Goal: Task Accomplishment & Management: Complete application form

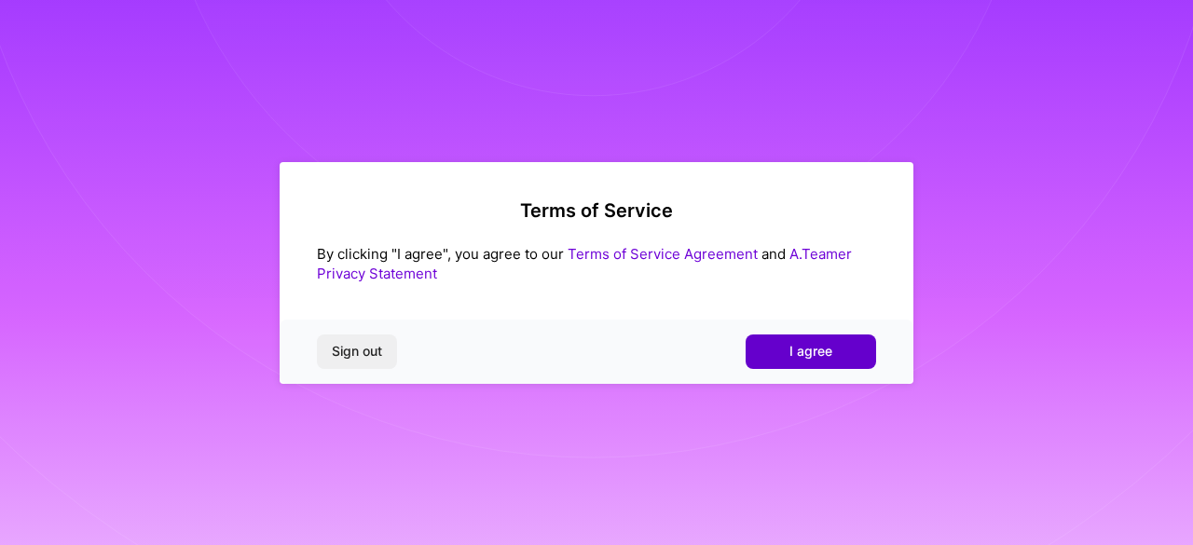
click at [832, 358] on button "I agree" at bounding box center [811, 352] width 130 height 34
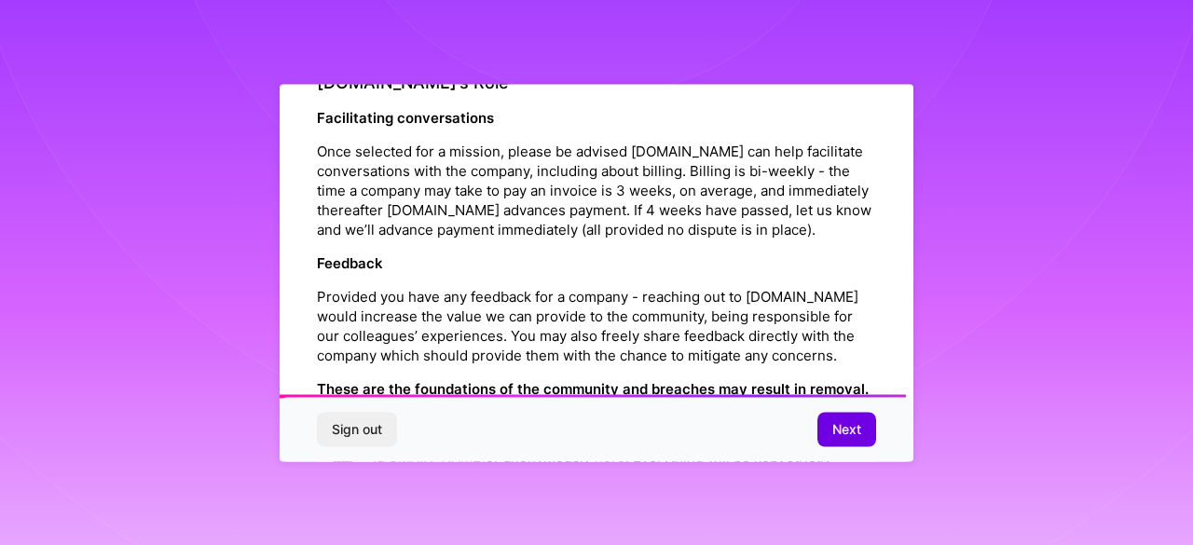
scroll to position [2263, 0]
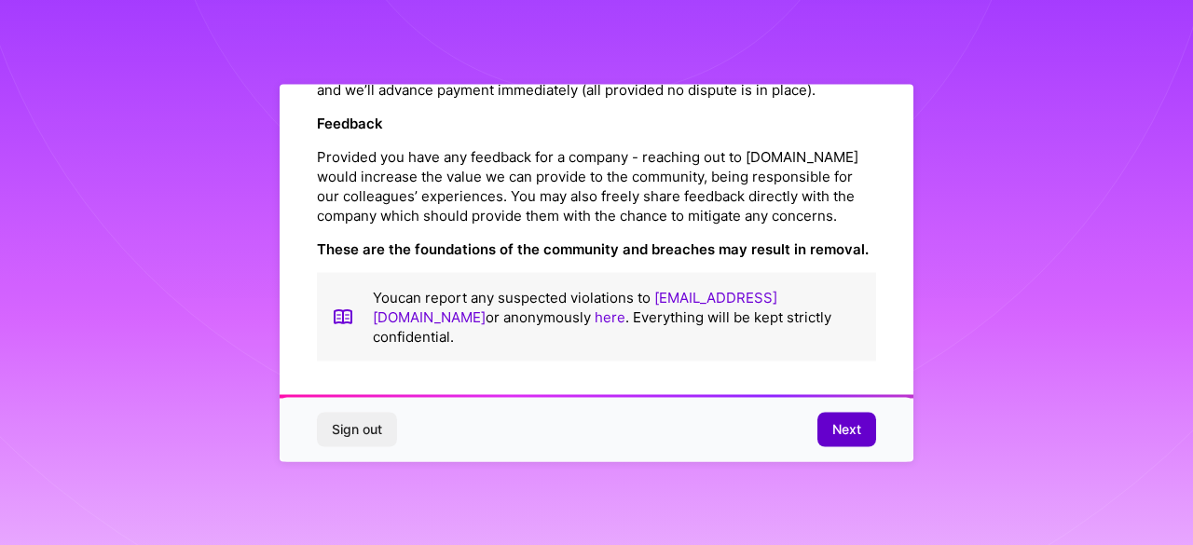
click at [845, 419] on button "Next" at bounding box center [846, 430] width 59 height 34
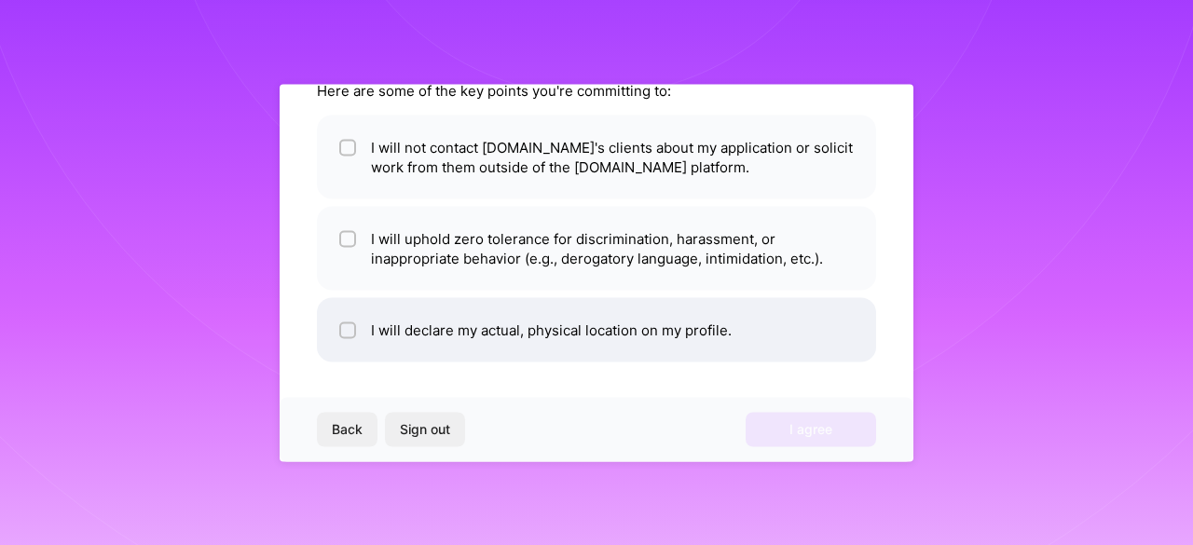
scroll to position [0, 0]
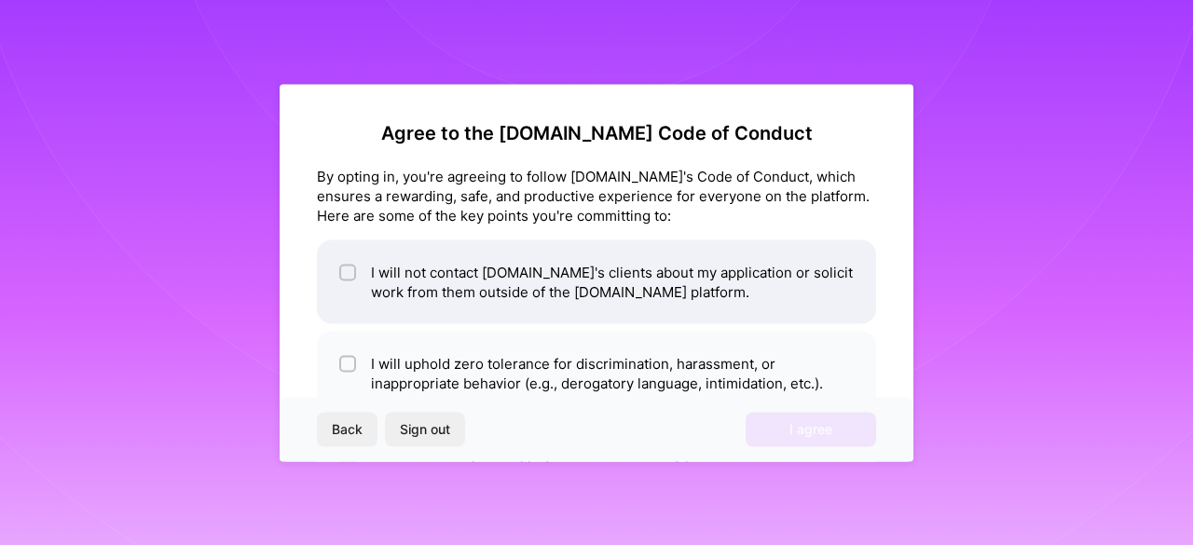
click at [652, 307] on li "I will not contact [DOMAIN_NAME]'s clients about my application or solicit work…" at bounding box center [596, 282] width 559 height 84
checkbox input "true"
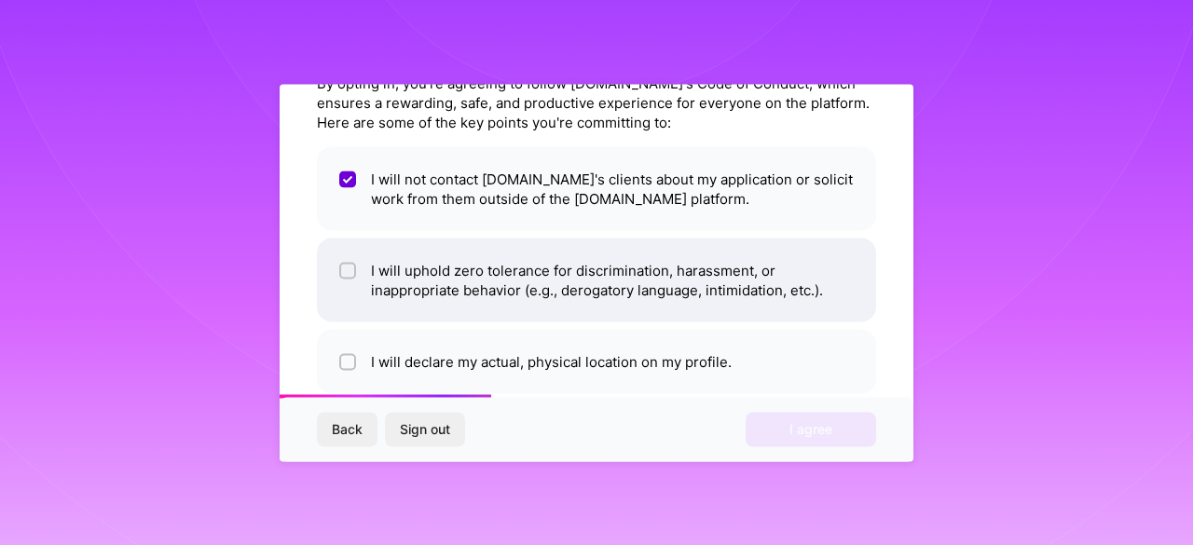
click at [580, 320] on li "I will uphold zero tolerance for discrimination, harassment, or inappropriate b…" at bounding box center [596, 280] width 559 height 84
checkbox input "true"
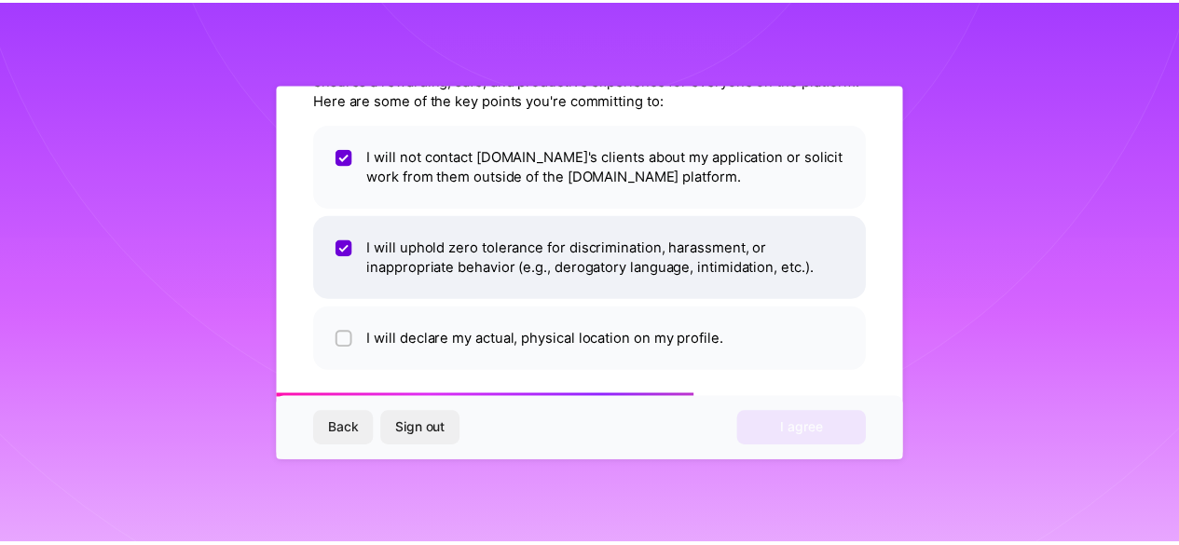
scroll to position [125, 0]
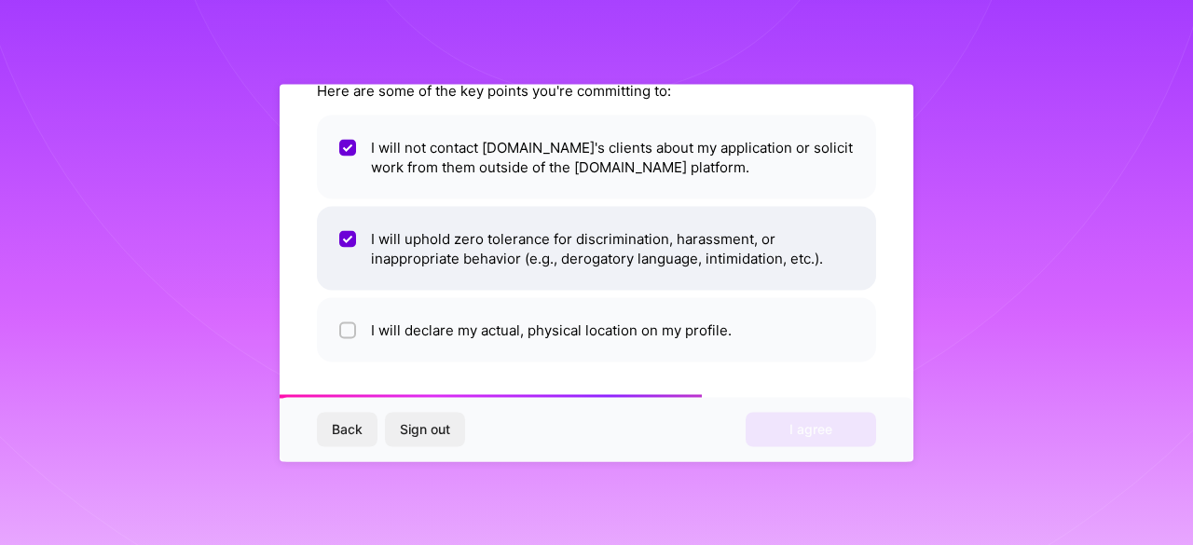
click at [580, 320] on li "I will declare my actual, physical location on my profile." at bounding box center [596, 329] width 559 height 64
checkbox input "true"
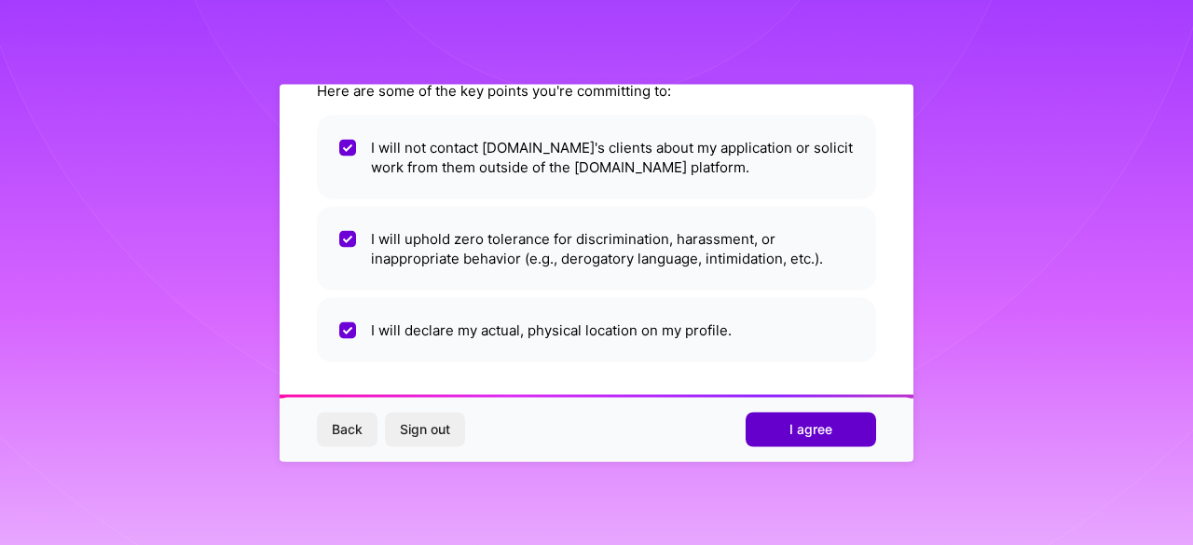
click at [817, 431] on span "I agree" at bounding box center [811, 429] width 43 height 19
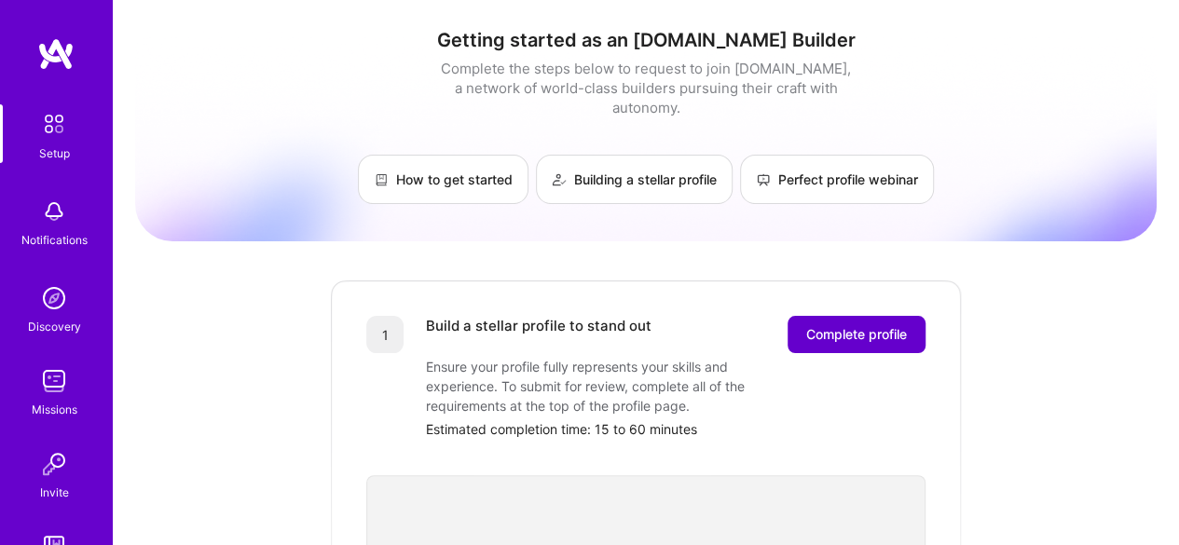
click at [834, 325] on span "Complete profile" at bounding box center [856, 334] width 101 height 19
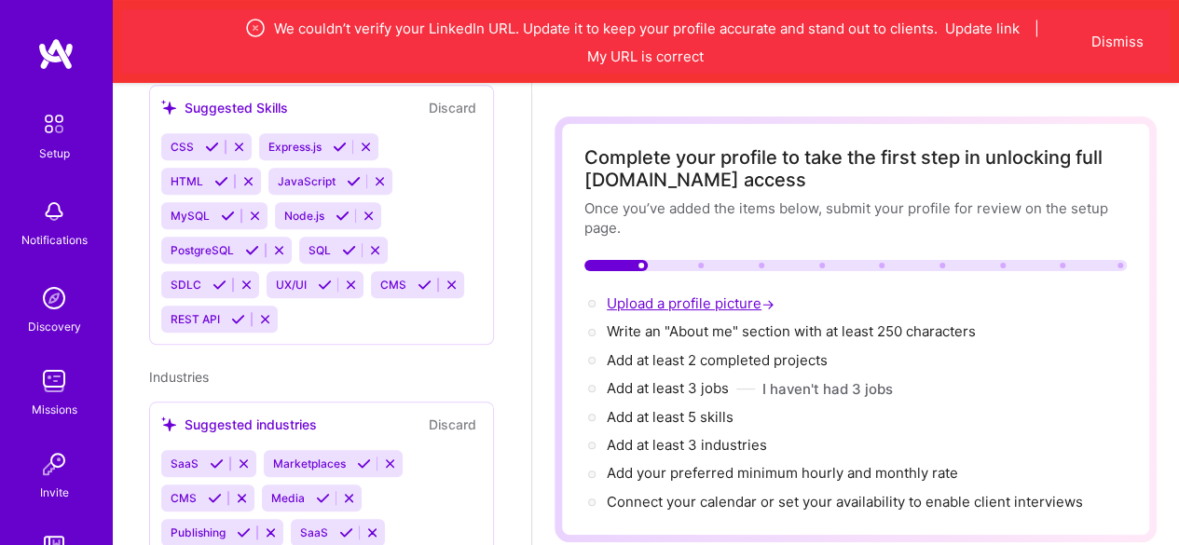
scroll to position [93, 0]
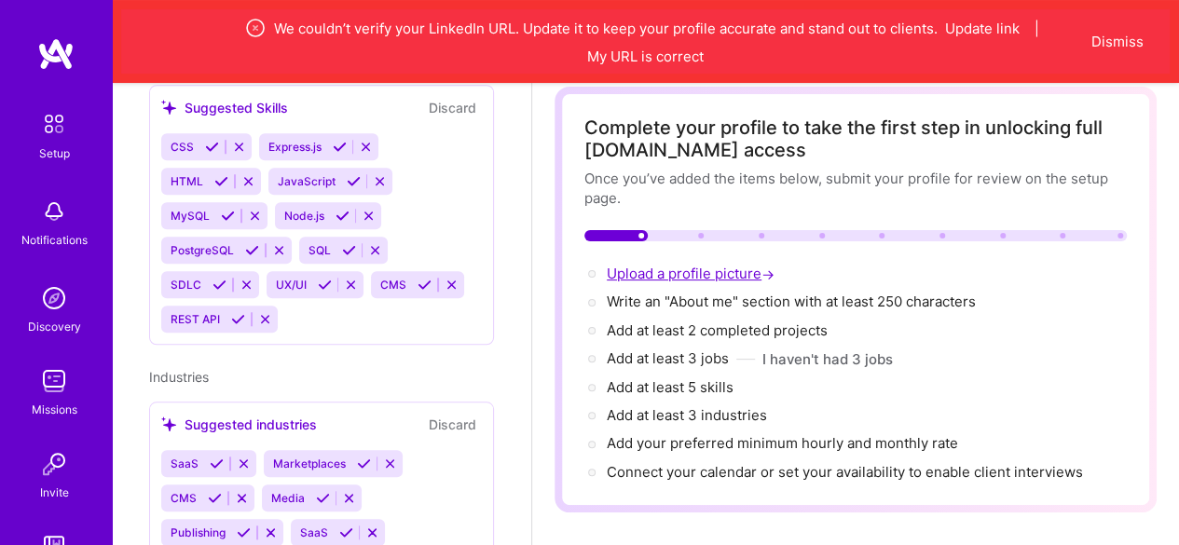
click at [688, 275] on span "Upload a profile picture →" at bounding box center [693, 274] width 172 height 18
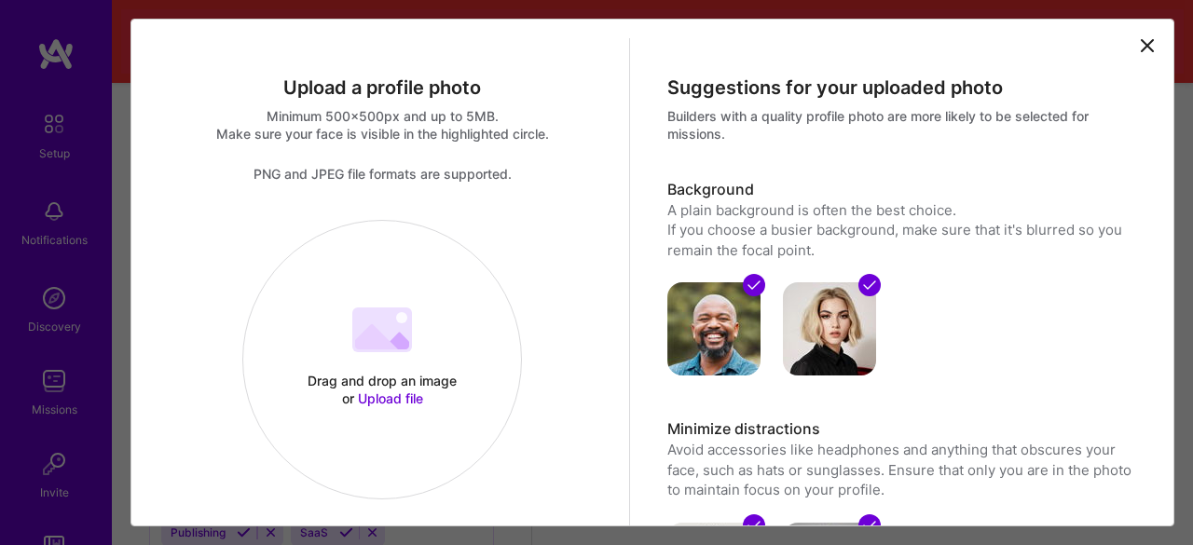
click at [387, 343] on icon at bounding box center [376, 336] width 43 height 25
click at [308, 251] on button "Delete" at bounding box center [278, 251] width 59 height 33
click at [315, 318] on div "Drag and drop an image or Upload file Upload file" at bounding box center [382, 360] width 278 height 198
click at [401, 400] on span "Upload file" at bounding box center [390, 399] width 65 height 16
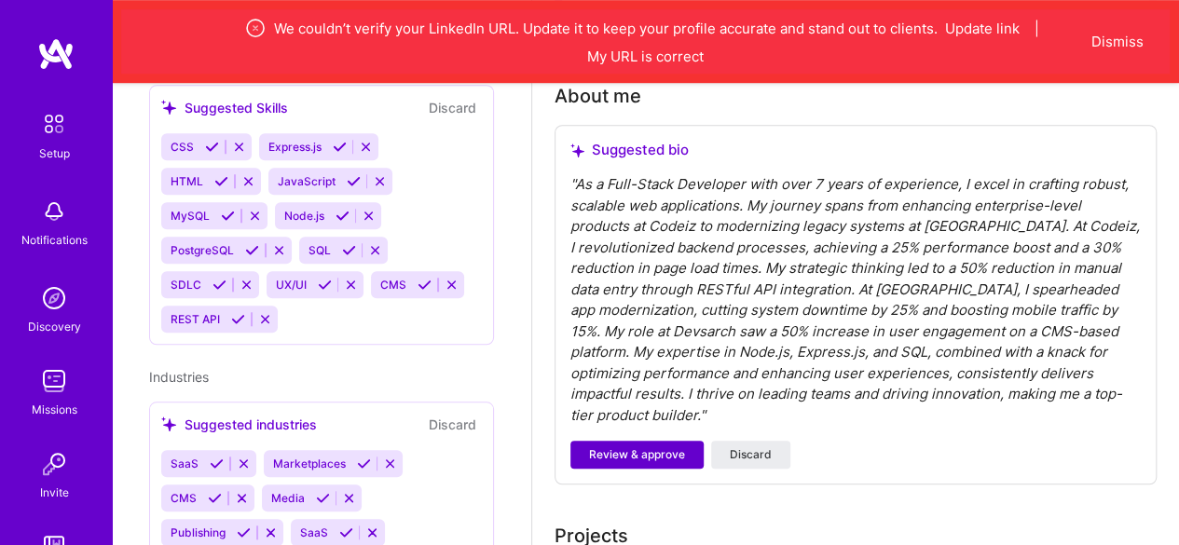
scroll to position [559, 0]
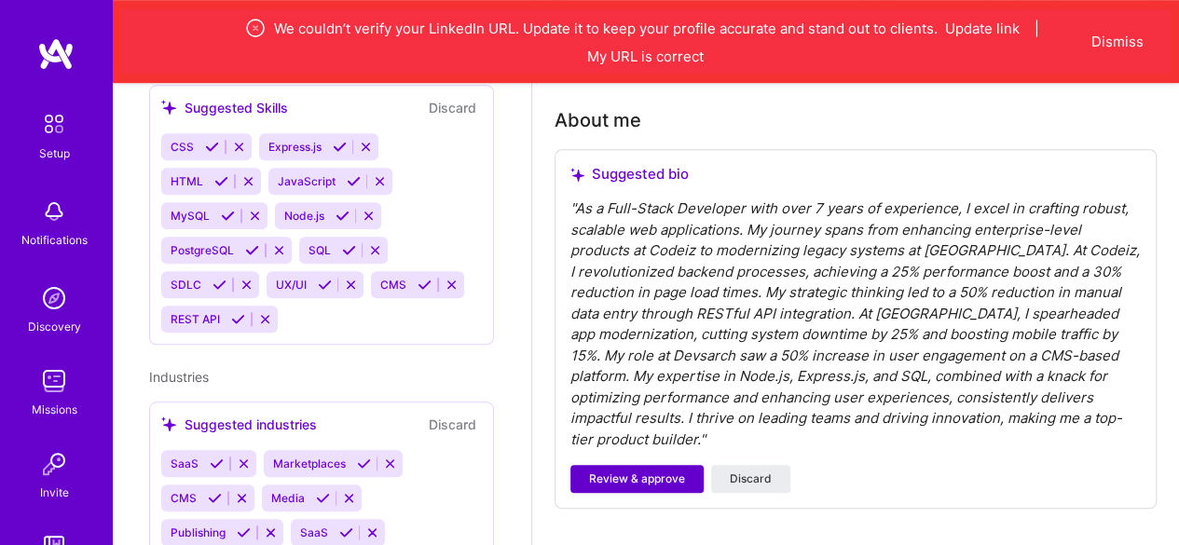
click at [674, 471] on span "Review & approve" at bounding box center [637, 479] width 96 height 17
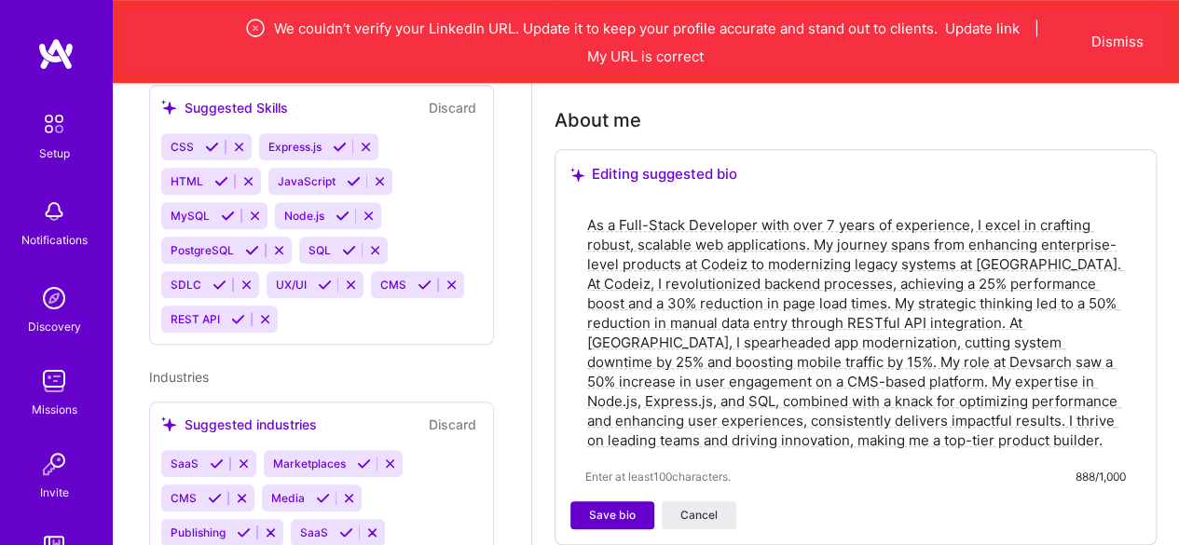
click at [606, 521] on span "Save bio" at bounding box center [612, 515] width 47 height 17
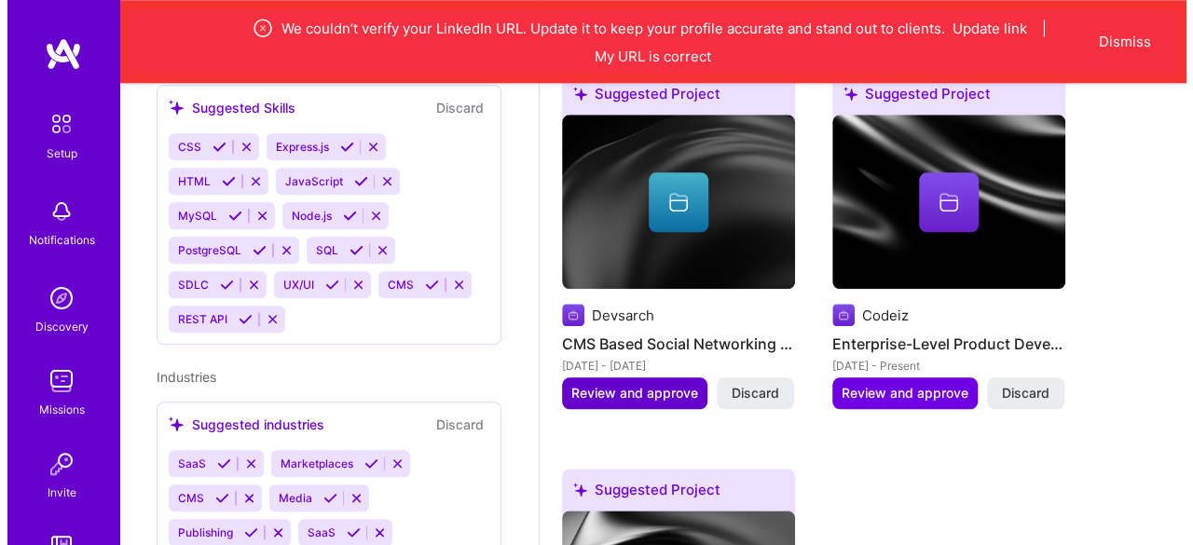
scroll to position [936, 0]
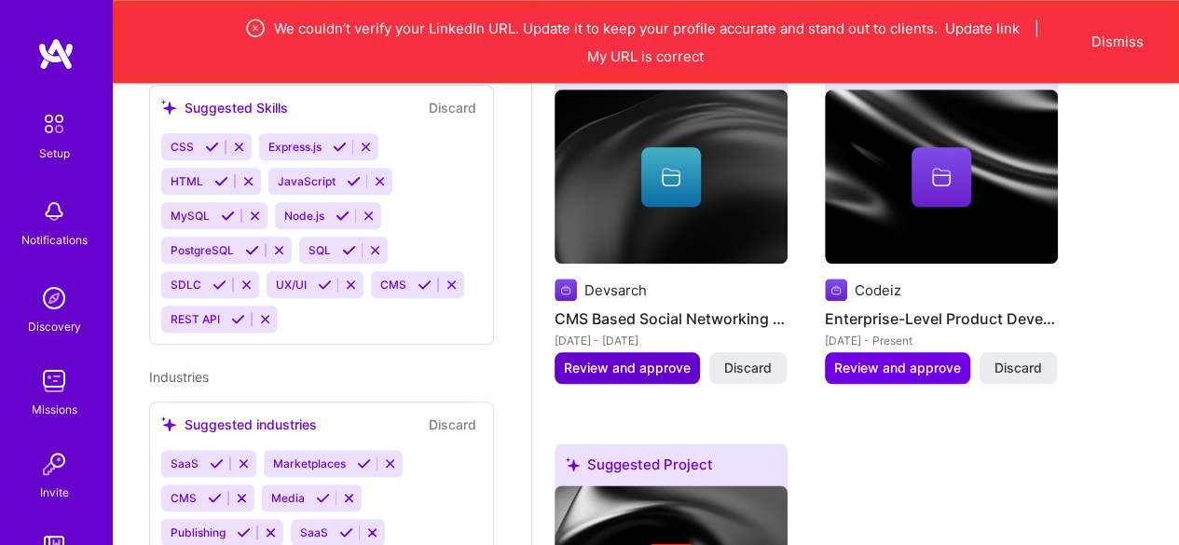
click at [680, 361] on span "Review and approve" at bounding box center [627, 368] width 127 height 19
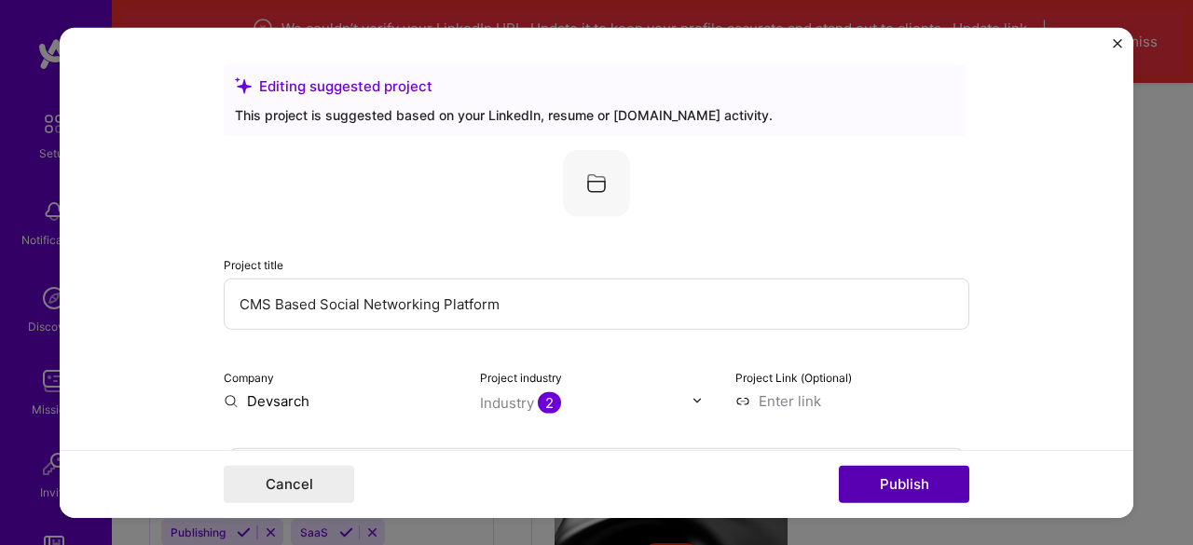
click at [876, 486] on button "Publish" at bounding box center [904, 484] width 130 height 37
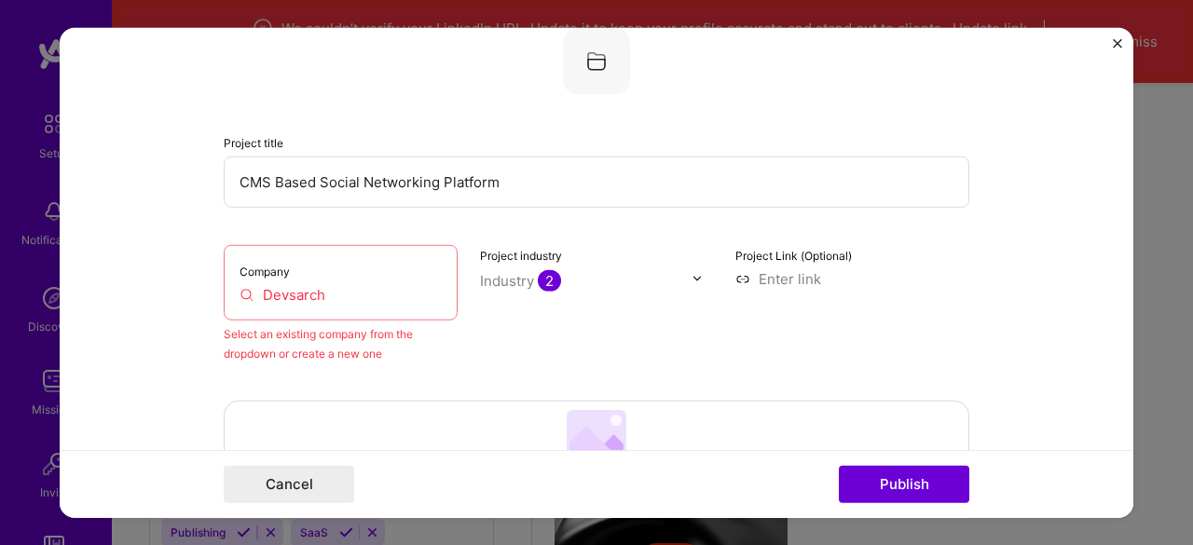
scroll to position [215, 0]
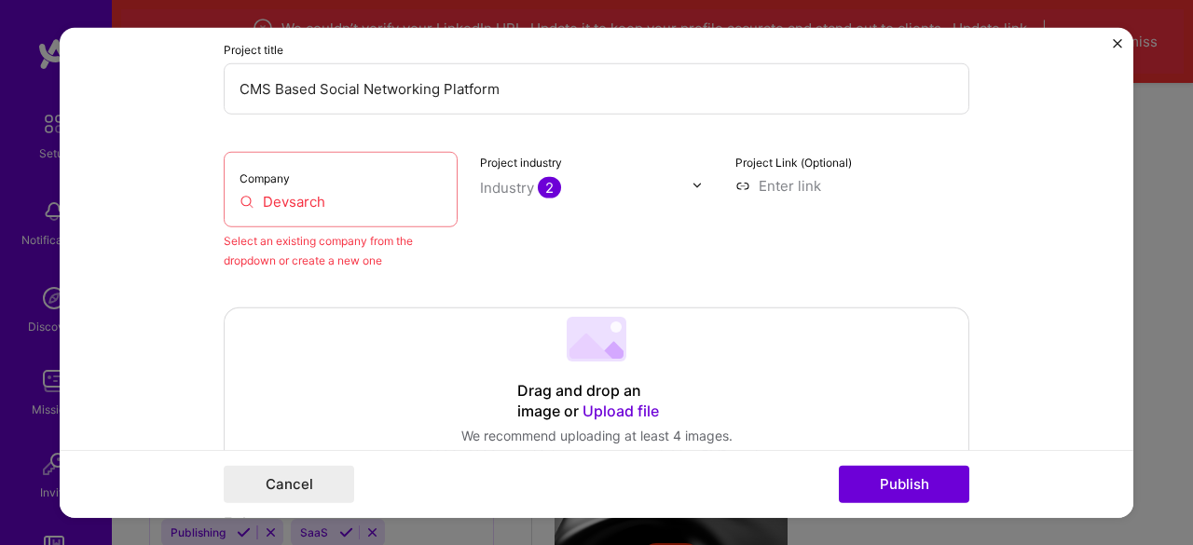
click at [325, 200] on input "Devsarch" at bounding box center [341, 201] width 202 height 20
click at [868, 486] on button "Publish" at bounding box center [904, 484] width 130 height 37
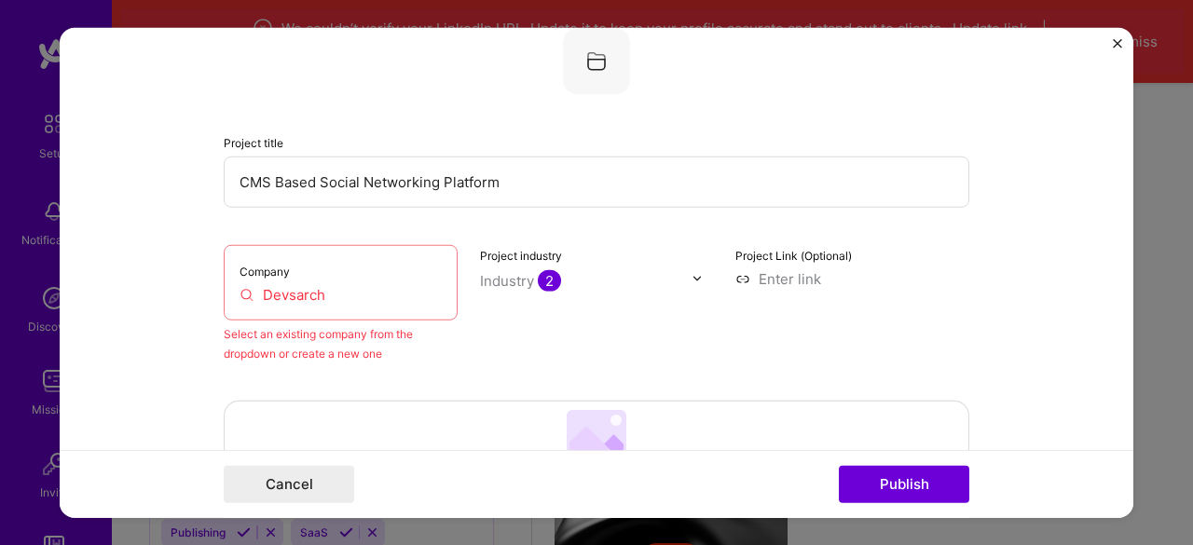
click at [351, 308] on div "Company Devsarch" at bounding box center [341, 282] width 234 height 76
click at [342, 297] on input "Devsarch" at bounding box center [341, 294] width 202 height 20
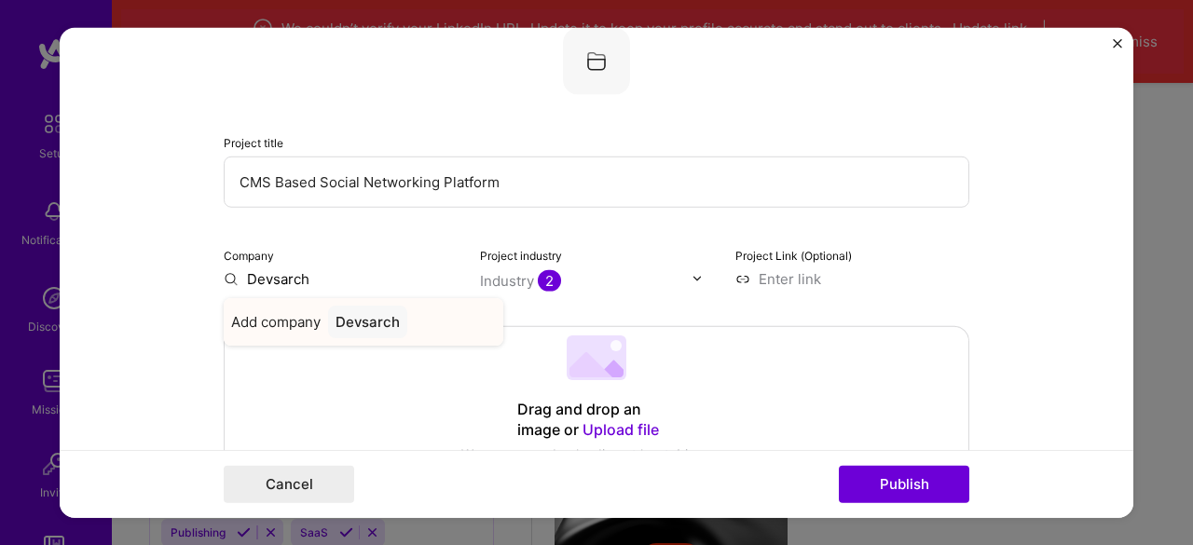
type input "Devsarch"
click at [361, 320] on div "Devsarch" at bounding box center [367, 321] width 79 height 33
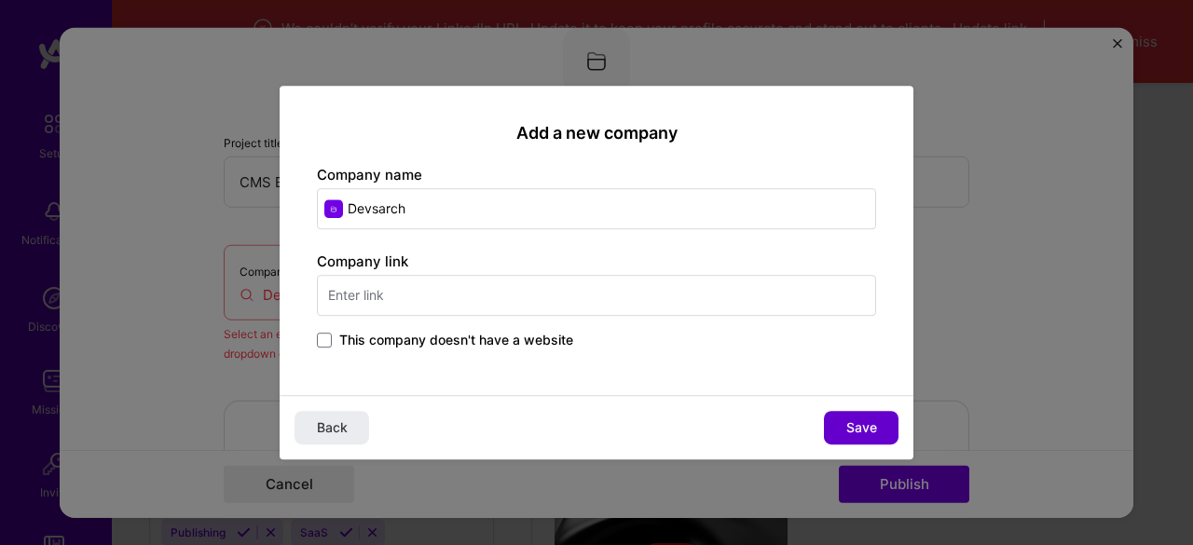
click at [843, 426] on button "Save" at bounding box center [861, 428] width 75 height 34
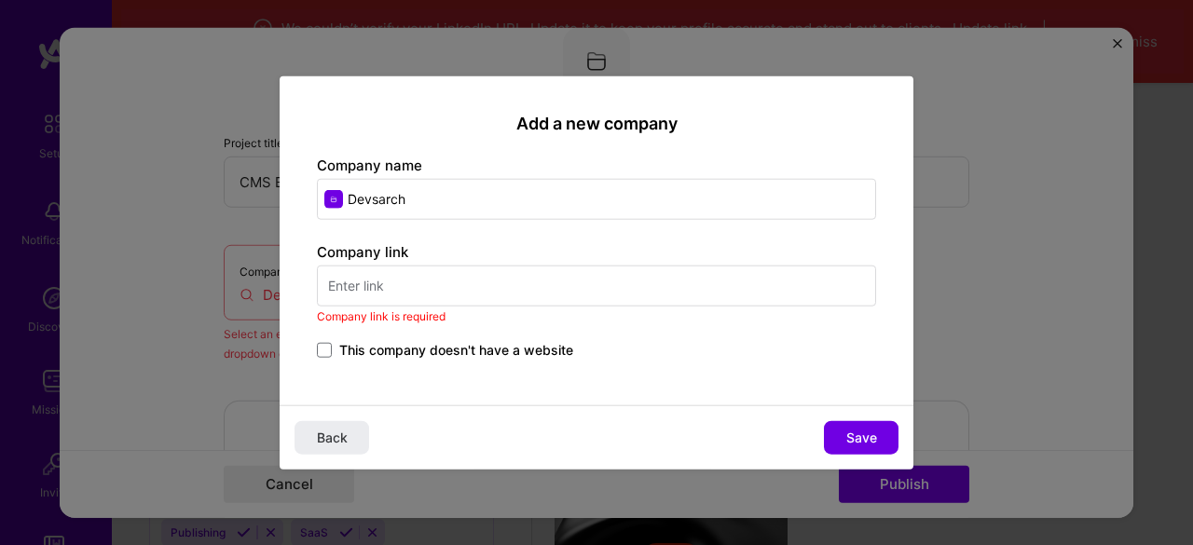
click at [467, 284] on input "text" at bounding box center [596, 286] width 559 height 41
click at [85, 152] on div "Add a new company Company name Devsarch Company link Company link is required T…" at bounding box center [596, 272] width 1193 height 545
